Goal: Task Accomplishment & Management: Manage account settings

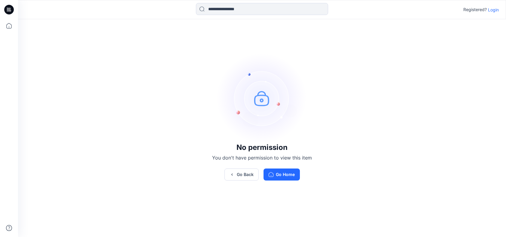
click at [493, 11] on p "Login" at bounding box center [493, 10] width 11 height 6
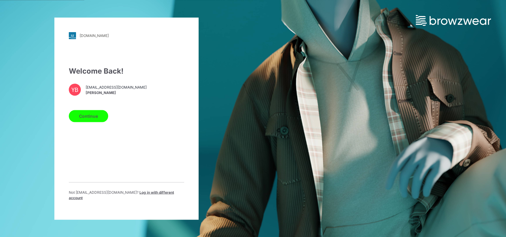
click at [107, 117] on button "Continue" at bounding box center [88, 116] width 39 height 12
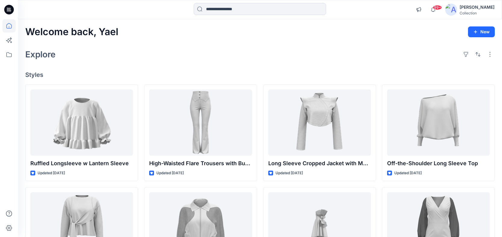
click at [457, 7] on img at bounding box center [451, 10] width 12 height 12
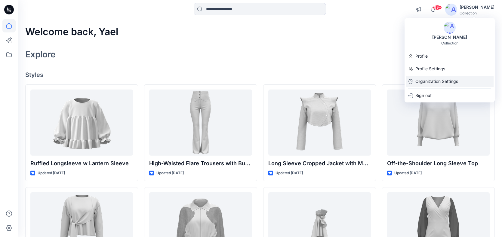
click at [426, 83] on p "Organization Settings" at bounding box center [436, 81] width 43 height 11
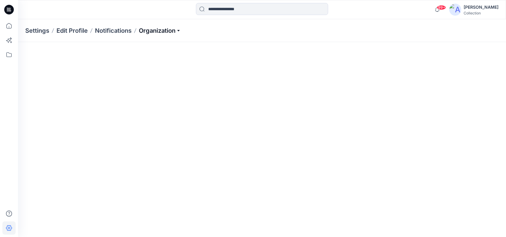
click at [166, 34] on p "Organization" at bounding box center [160, 30] width 42 height 8
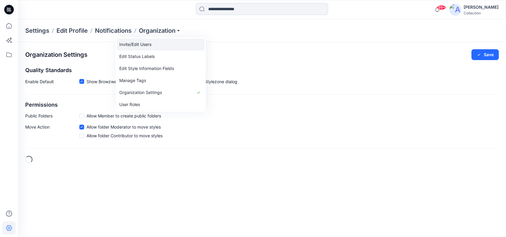
click at [158, 43] on link "Invite/Edit Users" at bounding box center [161, 44] width 88 height 12
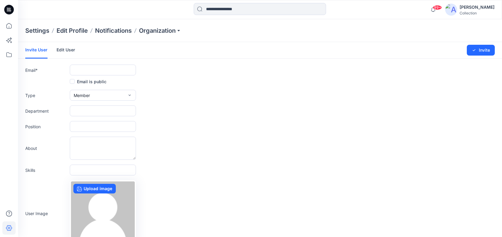
click at [60, 50] on link "Edit User" at bounding box center [66, 50] width 19 height 16
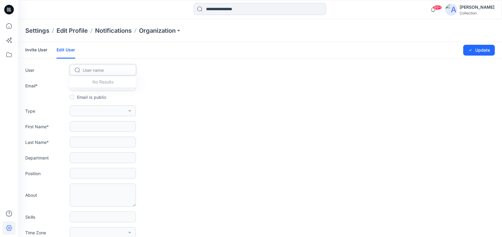
click at [84, 71] on input "text" at bounding box center [83, 70] width 1 height 6
type input "*"
click at [41, 45] on link "Invite User" at bounding box center [36, 50] width 22 height 16
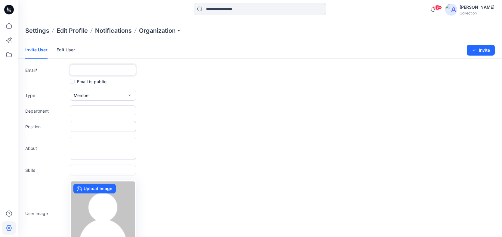
click at [92, 70] on input "text" at bounding box center [103, 70] width 66 height 11
paste input "**********"
type input "**********"
click at [94, 91] on button "Member" at bounding box center [103, 95] width 66 height 11
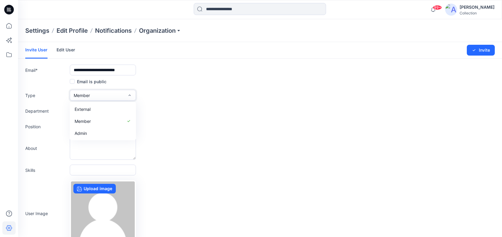
scroll to position [0, 0]
click at [94, 137] on button "Admin" at bounding box center [103, 133] width 64 height 12
click at [479, 50] on button "Invite" at bounding box center [481, 50] width 28 height 11
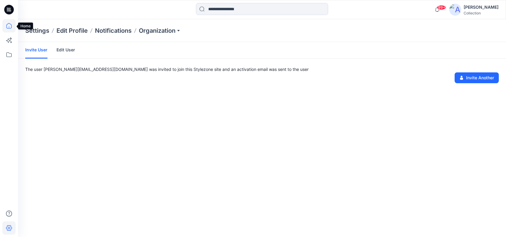
click at [12, 27] on icon at bounding box center [8, 25] width 13 height 13
